Goal: Check status: Check status

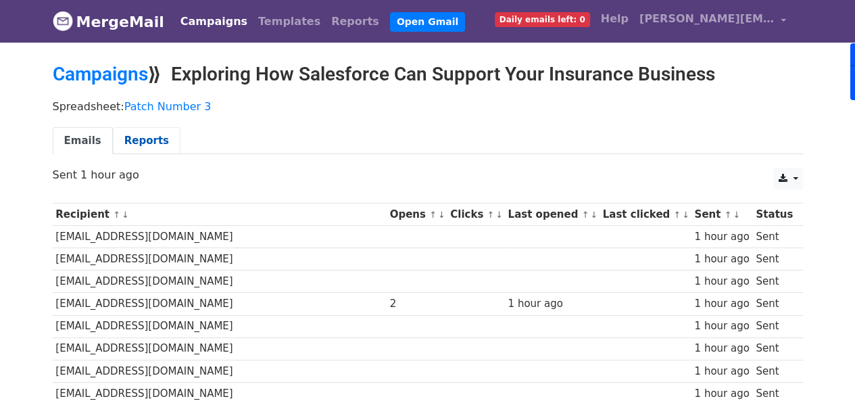
click at [138, 138] on link "Reports" at bounding box center [147, 141] width 68 height 28
click at [141, 132] on link "Reports" at bounding box center [147, 141] width 68 height 28
click at [99, 143] on link "Emails" at bounding box center [83, 141] width 60 height 28
click at [147, 146] on link "Reports" at bounding box center [147, 141] width 68 height 28
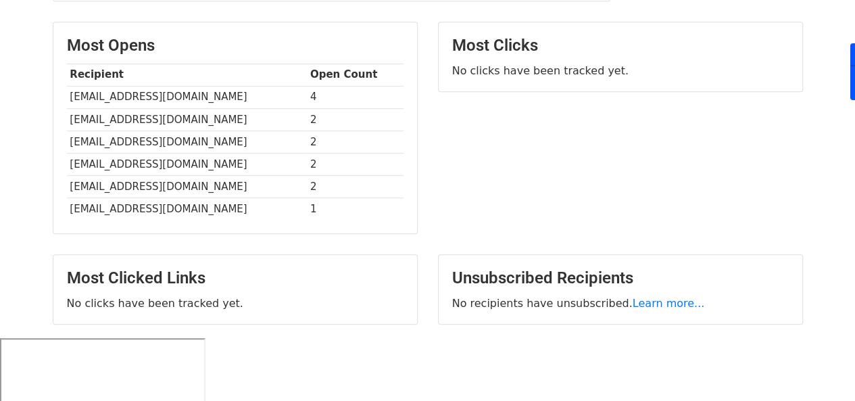
scroll to position [365, 0]
